Goal: Task Accomplishment & Management: Use online tool/utility

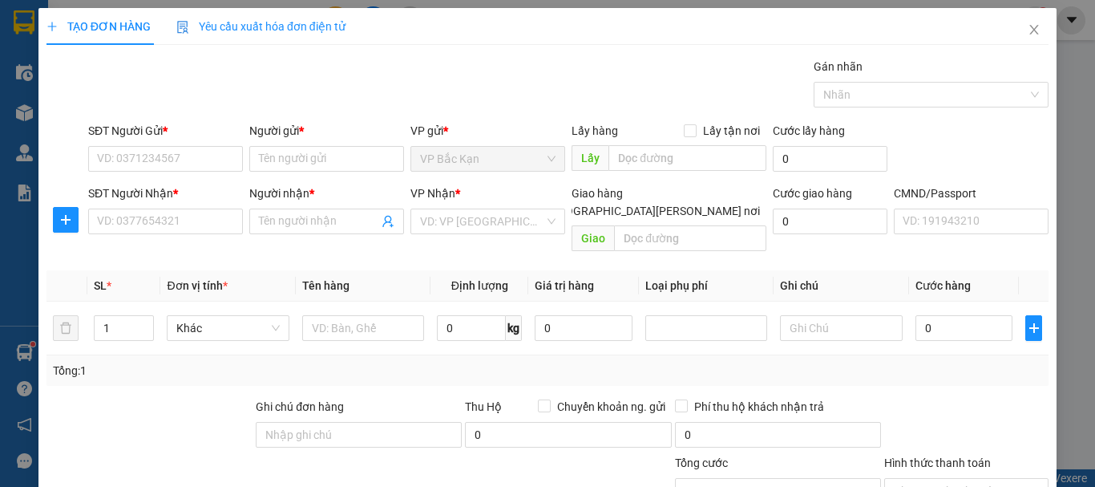
click at [402, 77] on div "Gói vận chuyển * Tiêu chuẩn Gán nhãn Nhãn" at bounding box center [568, 86] width 967 height 56
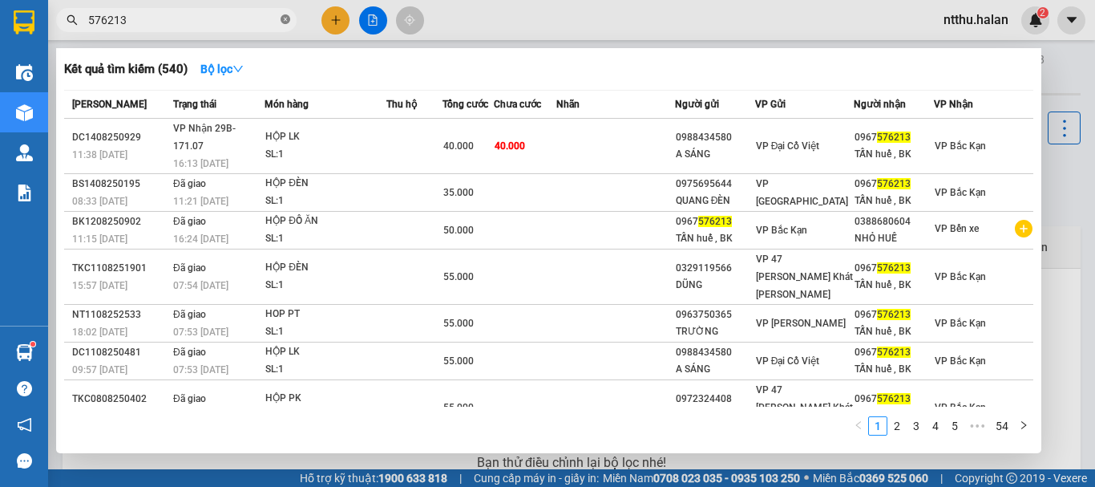
click at [285, 23] on icon "close-circle" at bounding box center [286, 19] width 10 height 10
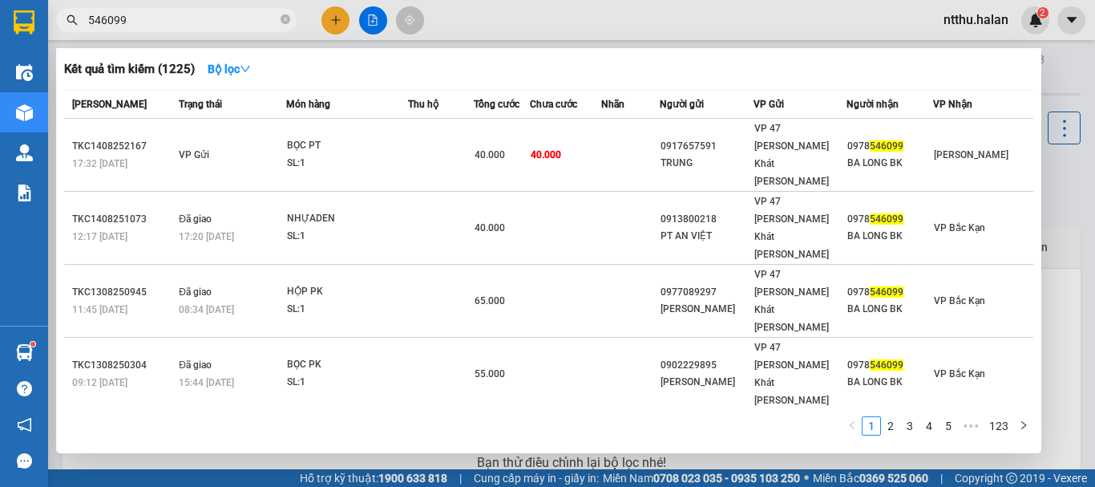
type input "546099"
click at [289, 22] on icon "close-circle" at bounding box center [286, 19] width 10 height 10
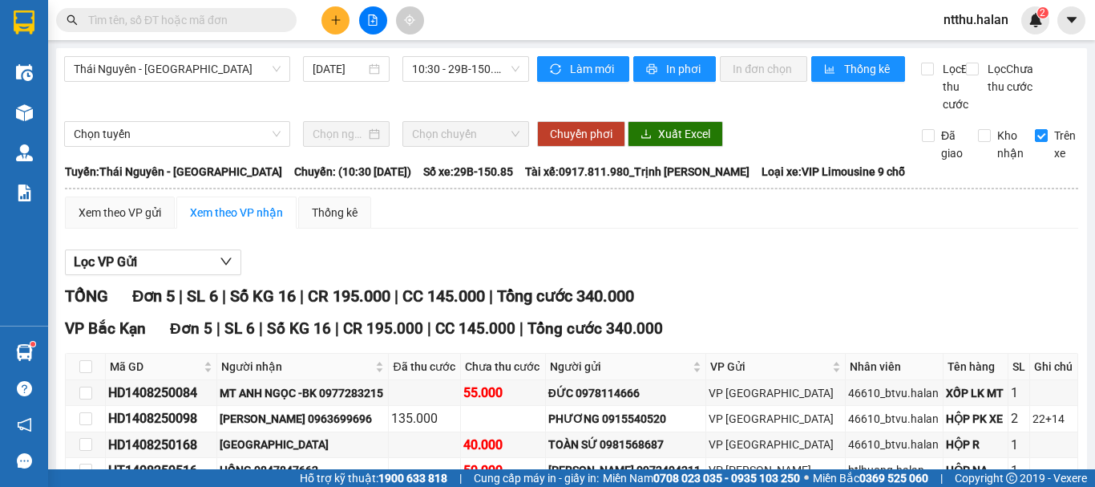
scroll to position [204, 0]
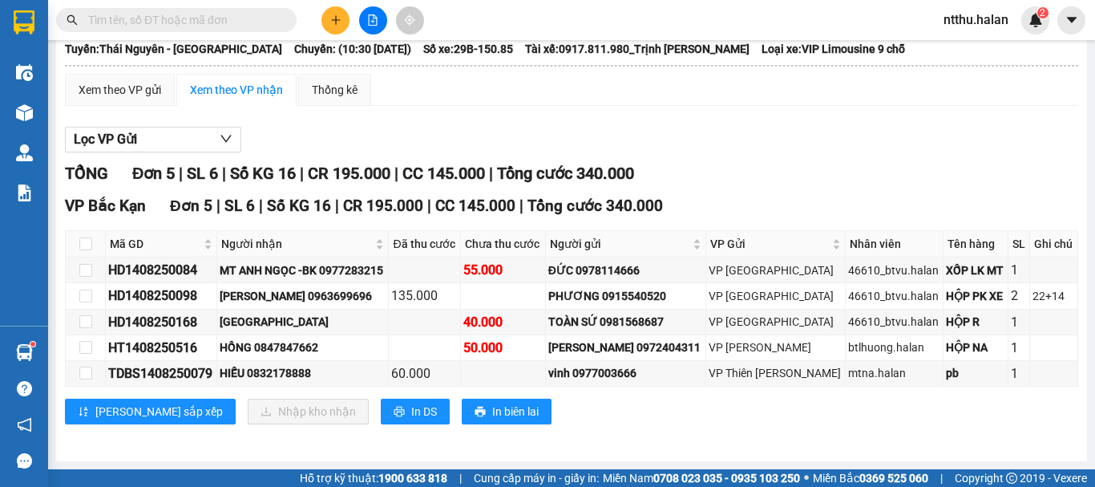
click at [242, 22] on input "text" at bounding box center [182, 20] width 189 height 18
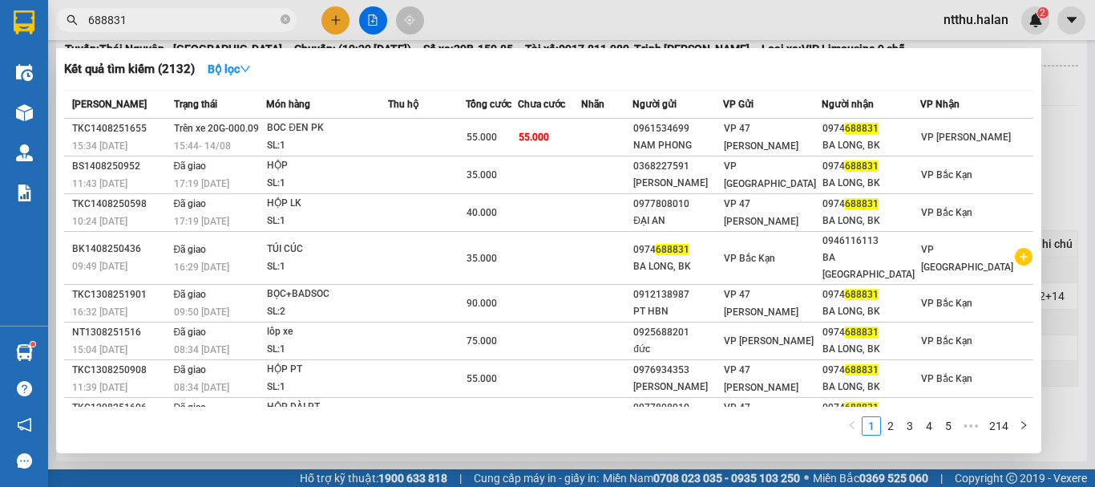
type input "688831"
